Goal: Navigation & Orientation: Find specific page/section

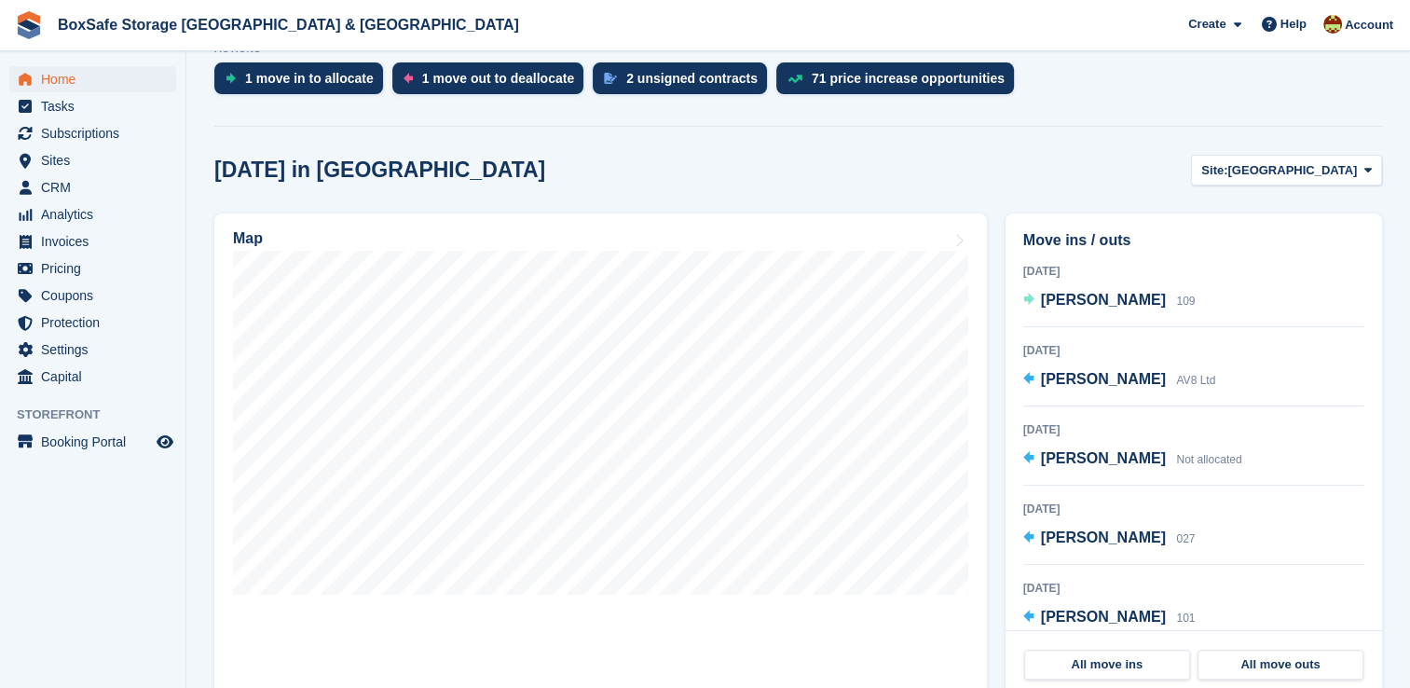
scroll to position [402, 0]
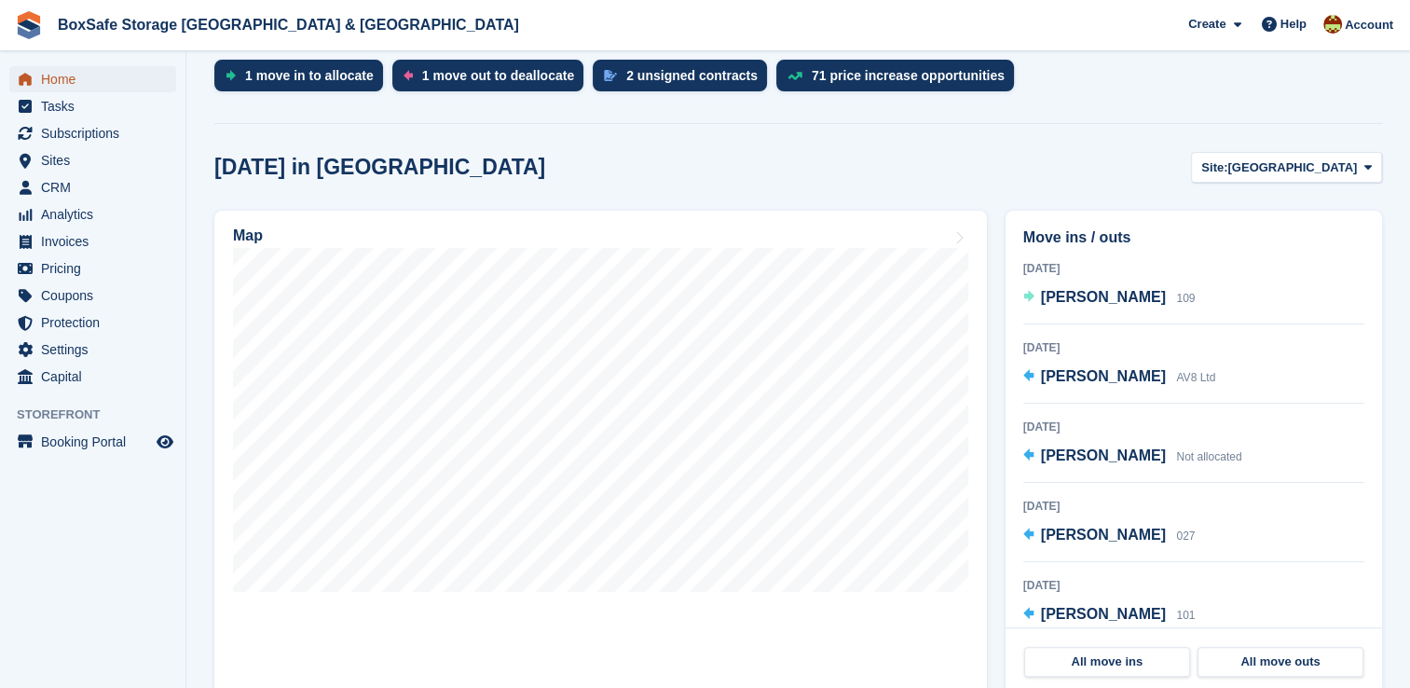
click at [53, 80] on span "Home" at bounding box center [97, 79] width 112 height 26
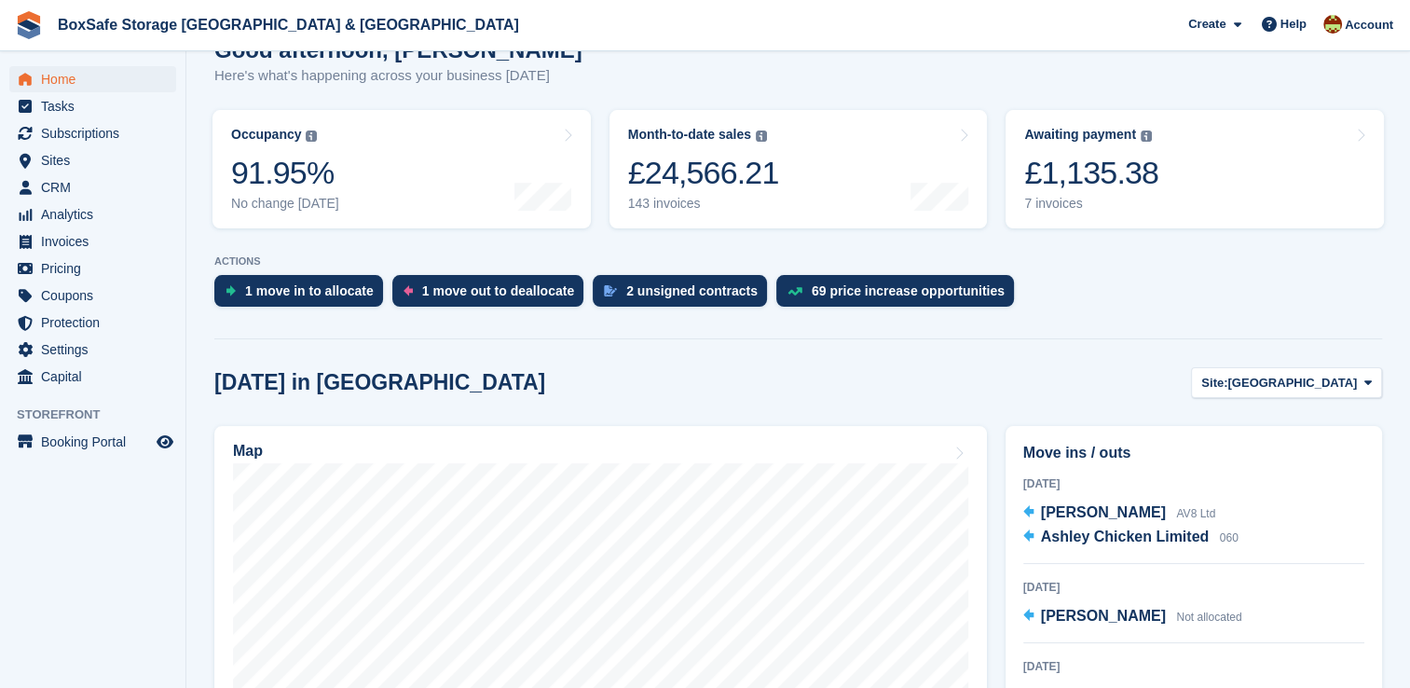
scroll to position [189, 0]
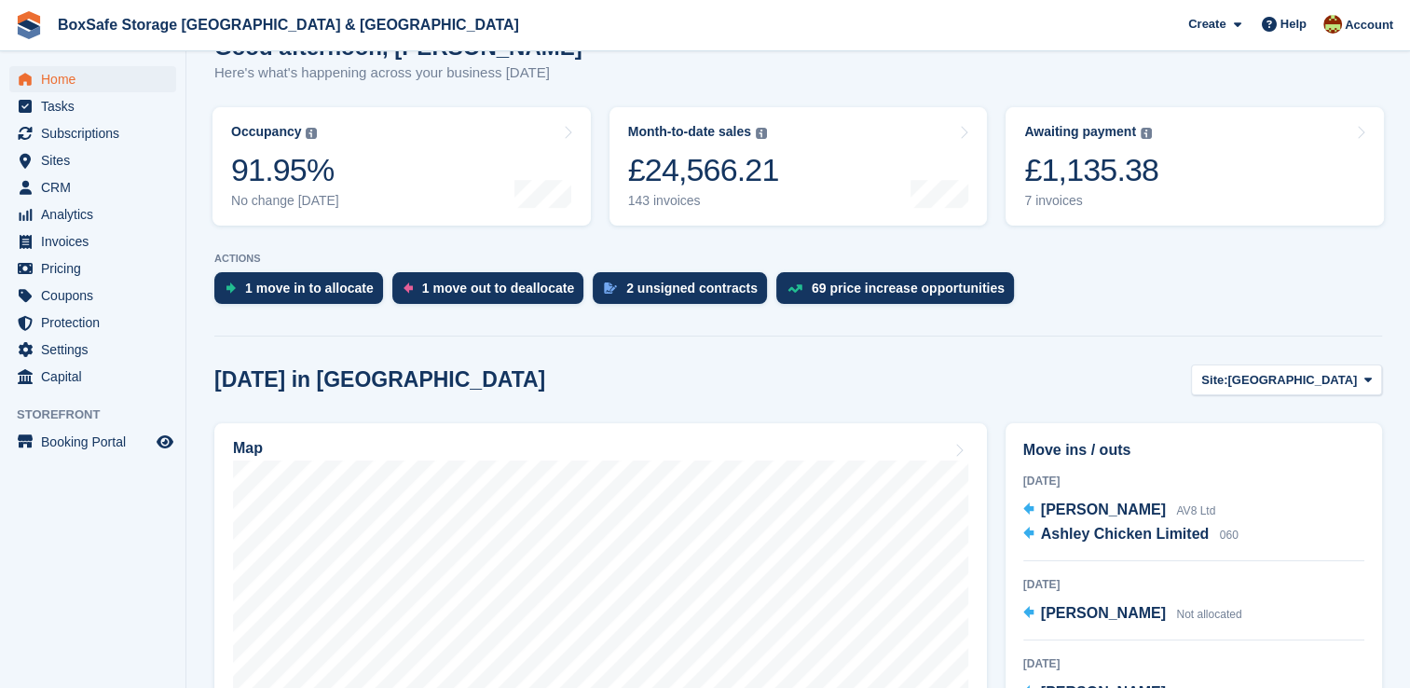
click at [297, 304] on div "1 move in to allocate" at bounding box center [298, 288] width 169 height 32
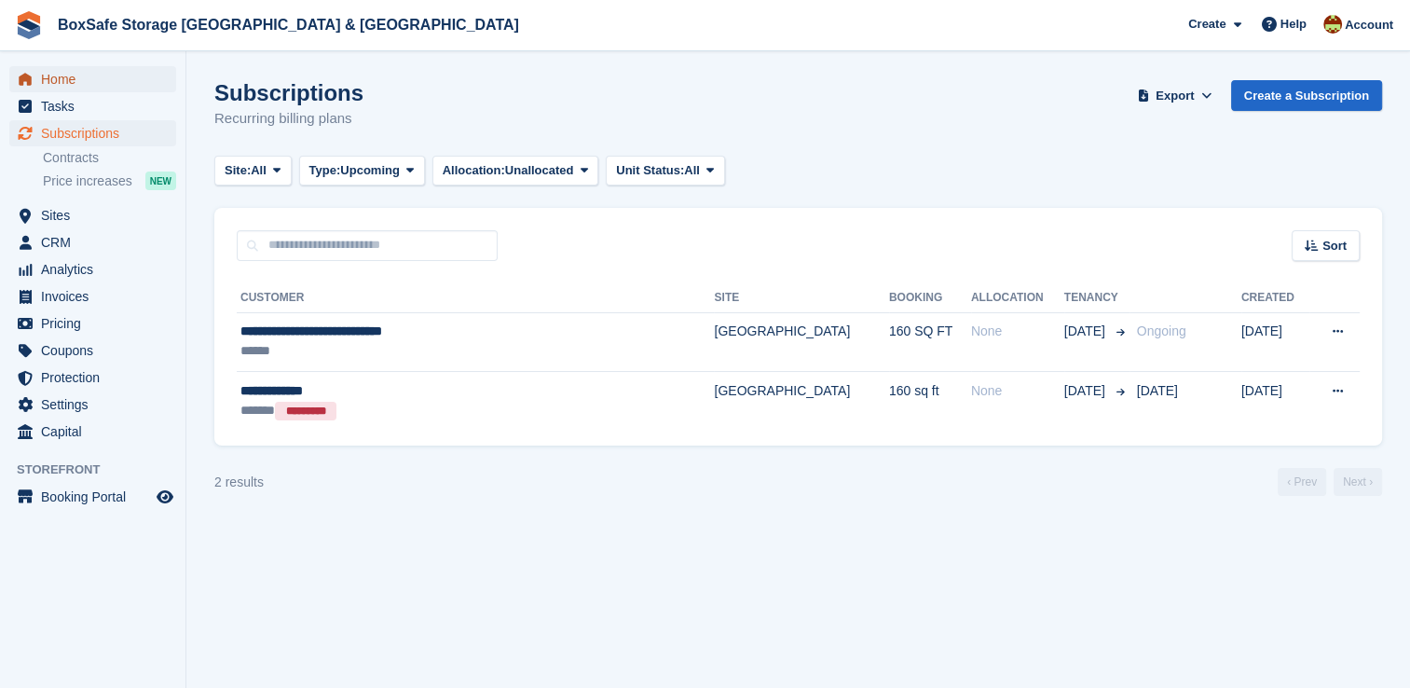
click at [62, 83] on span "Home" at bounding box center [97, 79] width 112 height 26
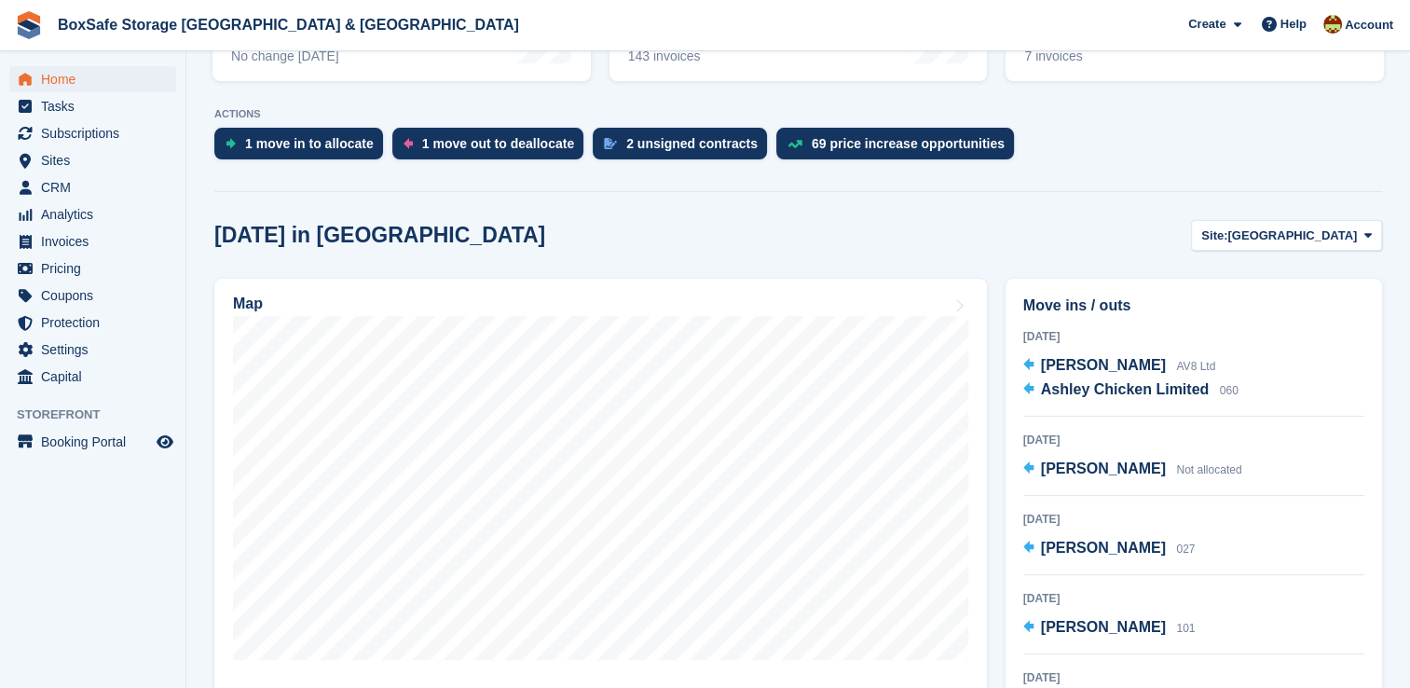
scroll to position [556, 0]
